Goal: Task Accomplishment & Management: Use online tool/utility

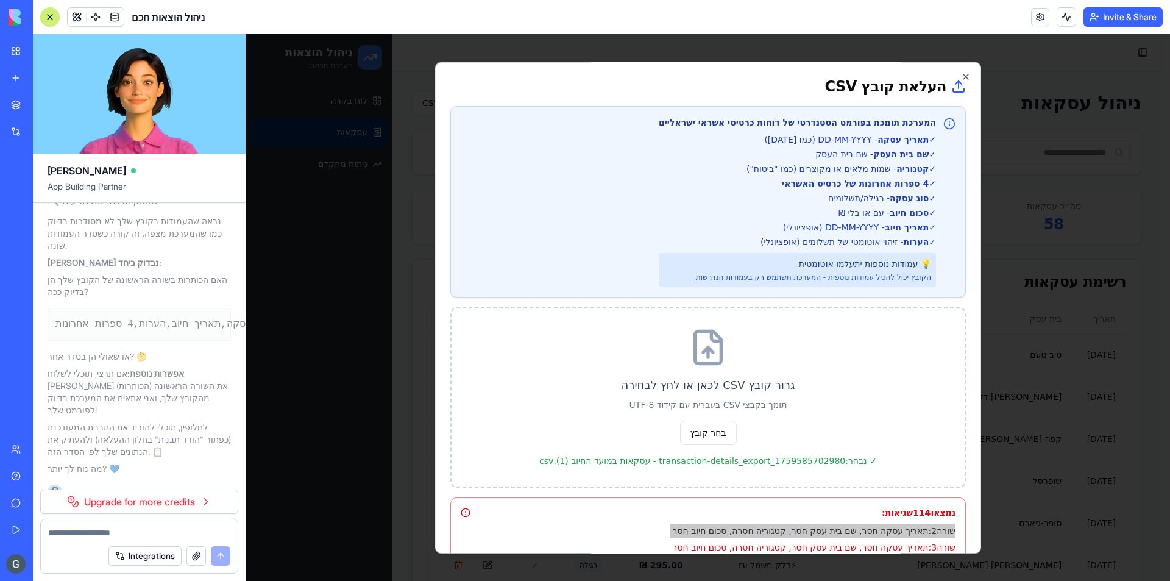
drag, startPoint x: 199, startPoint y: 517, endPoint x: 196, endPoint y: 523, distance: 6.8
click at [198, 517] on div "Upgrade for more credits" at bounding box center [139, 503] width 213 height 29
click at [194, 525] on div at bounding box center [139, 529] width 197 height 20
click at [188, 539] on form "Integrations" at bounding box center [139, 546] width 198 height 55
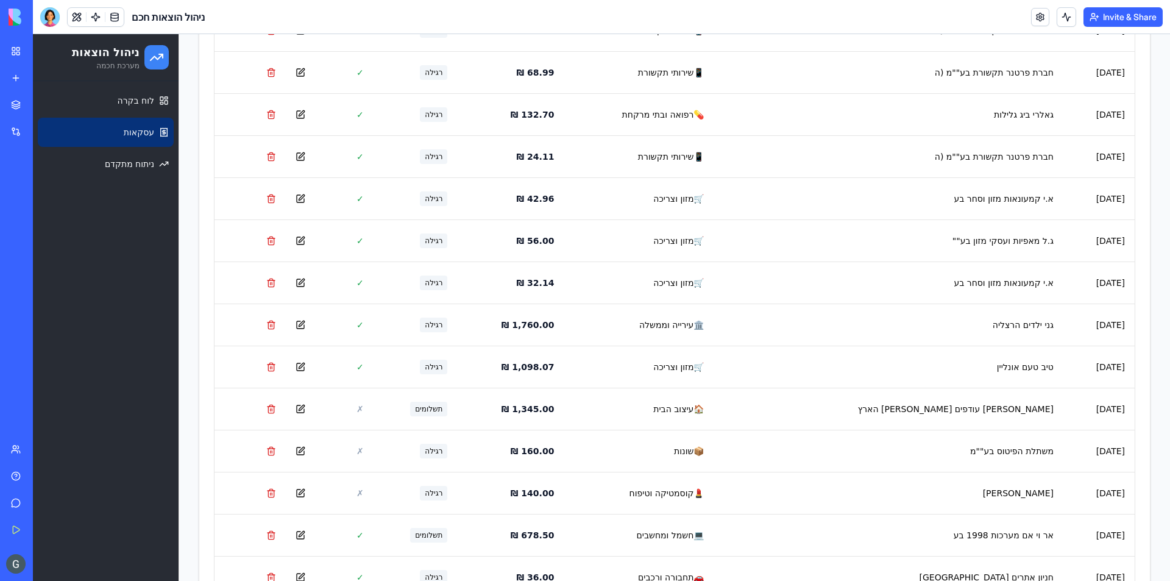
scroll to position [1983, 0]
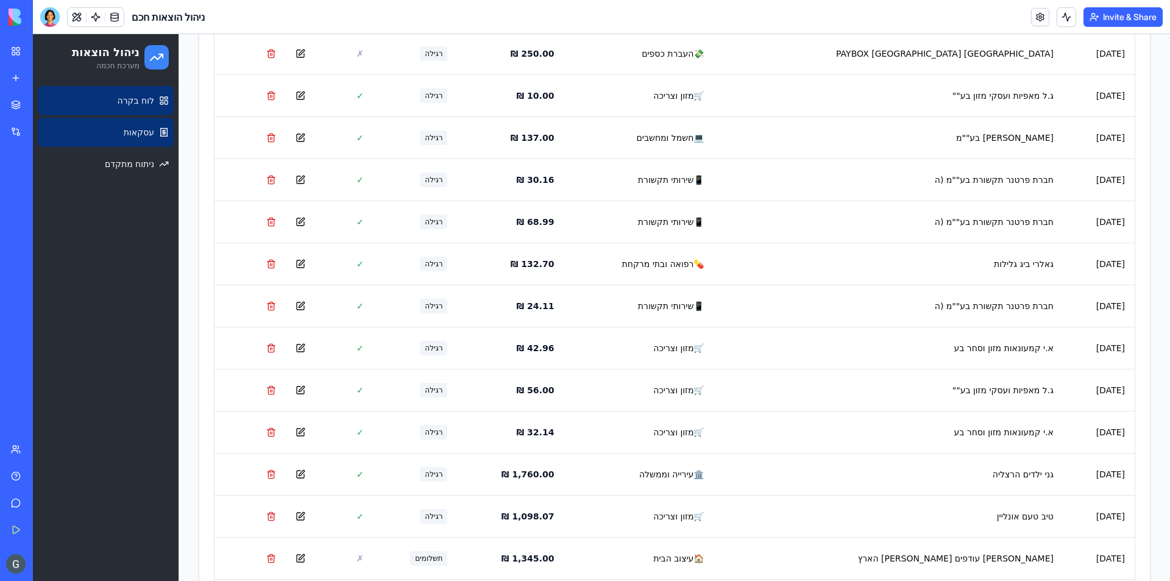
click at [135, 103] on span "לוח בקרה" at bounding box center [136, 100] width 37 height 12
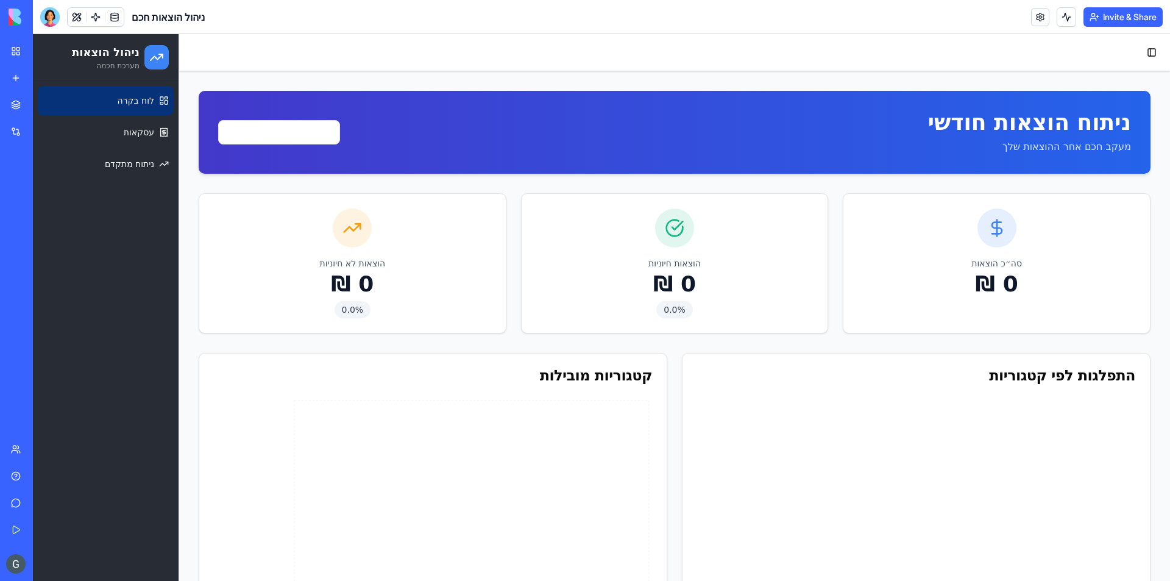
click at [52, 27] on header "ניהול הוצאות חכם Invite & Share" at bounding box center [601, 17] width 1137 height 34
click at [51, 23] on div at bounding box center [50, 17] width 20 height 20
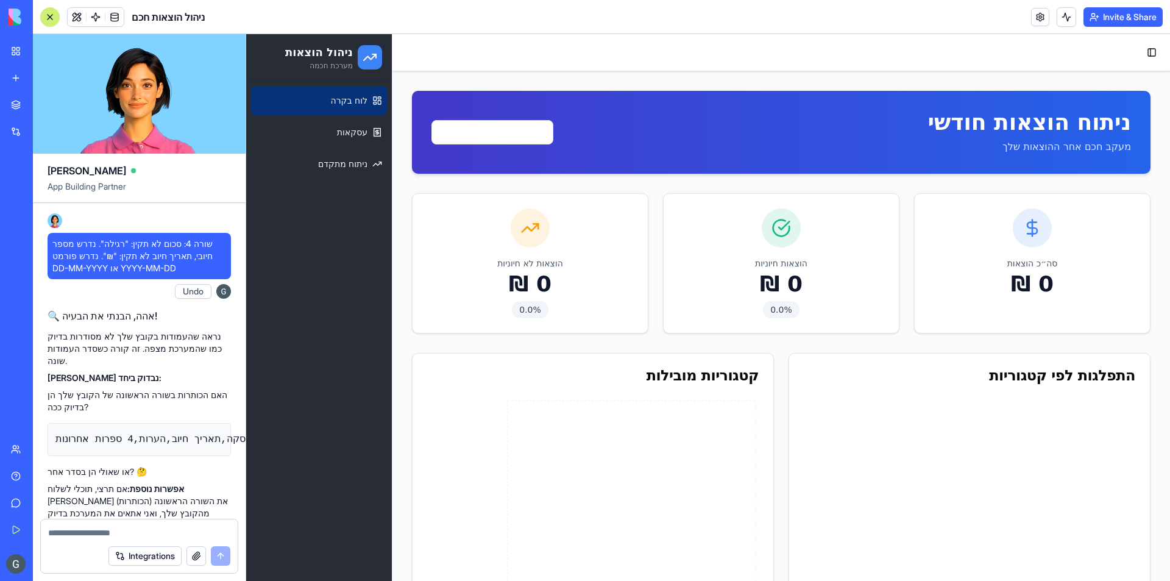
scroll to position [8352, 0]
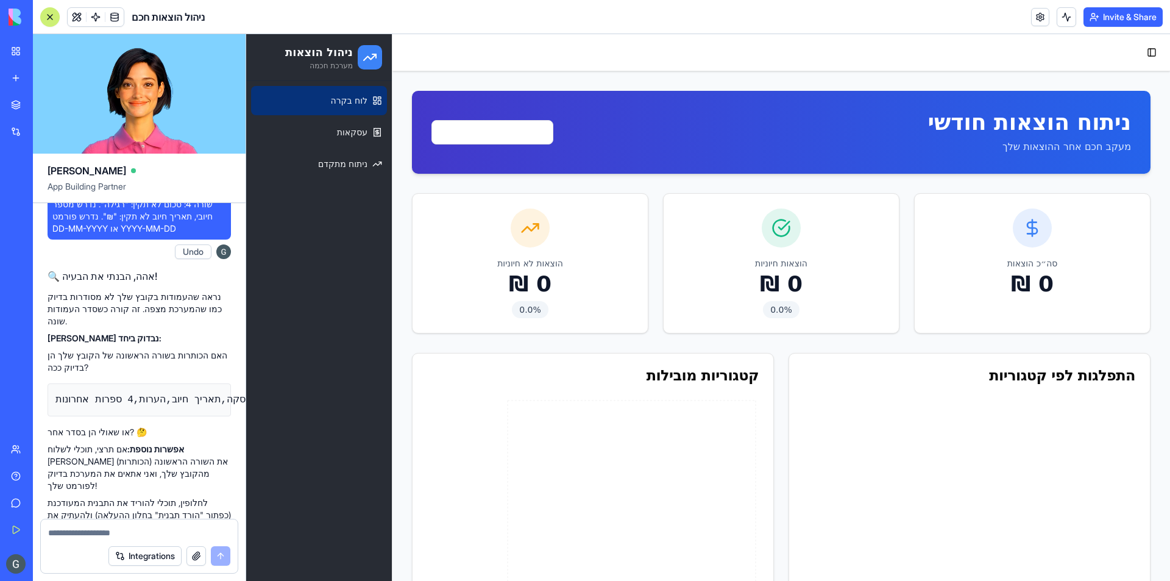
type textarea "*"
click at [493, 129] on html "ניהול הוצאות מערכת חכמה לוח בקרה עסקאות ניתוח מתקדם Toggle Sidebar ניתוח הוצאות…" at bounding box center [708, 526] width 924 height 985
click at [494, 129] on html "ניהול הוצאות מערכת חכמה לוח בקרה עסקאות ניתוח מתקדם Toggle Sidebar ניתוח הוצאות…" at bounding box center [708, 526] width 924 height 985
click at [127, 529] on textarea "**********" at bounding box center [139, 533] width 182 height 12
type textarea "**********"
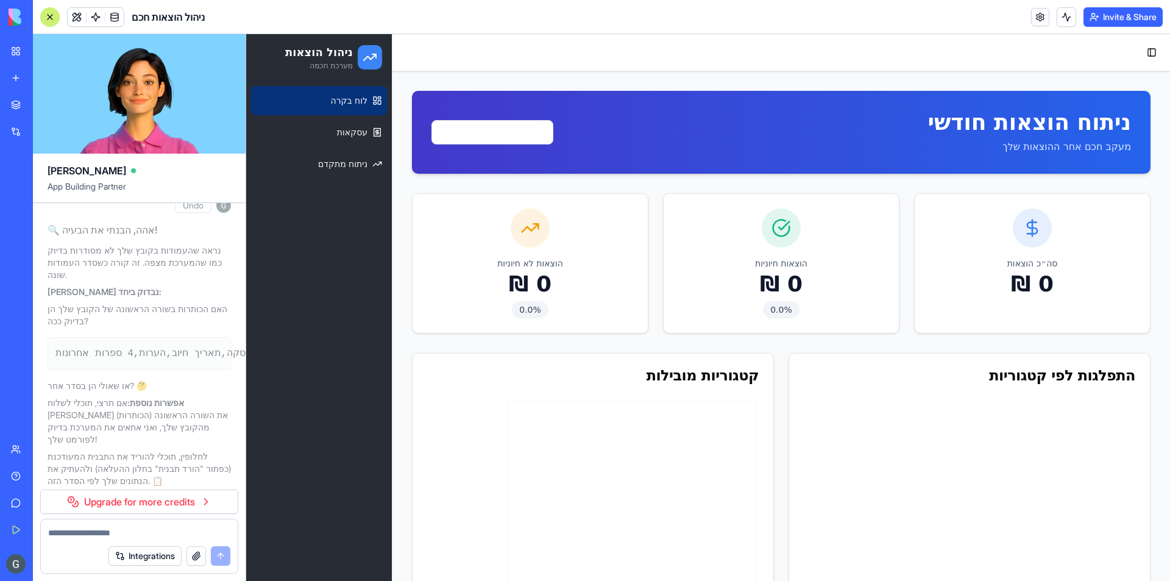
scroll to position [8428, 0]
